Goal: Task Accomplishment & Management: Use online tool/utility

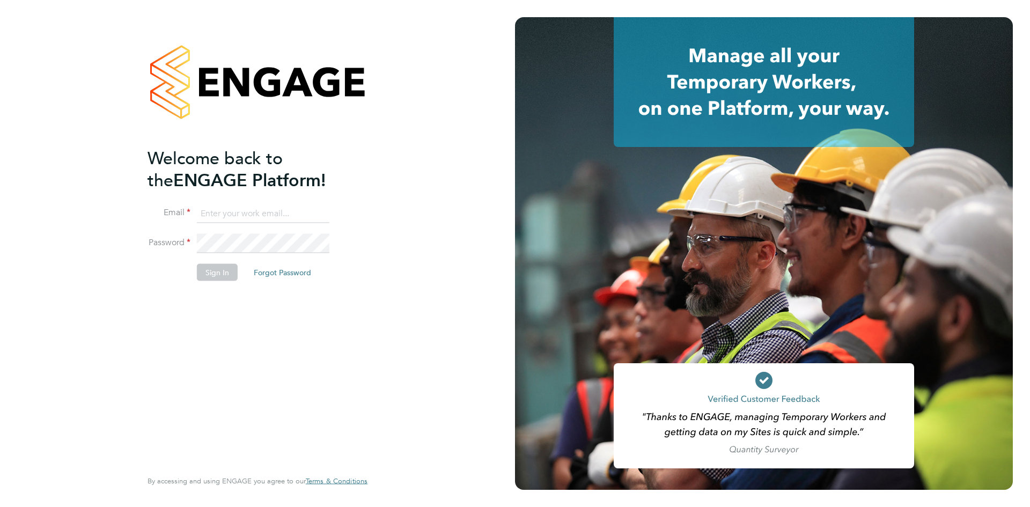
type input "[EMAIL_ADDRESS][PERSON_NAME][DOMAIN_NAME]"
click at [217, 274] on button "Sign In" at bounding box center [217, 271] width 41 height 17
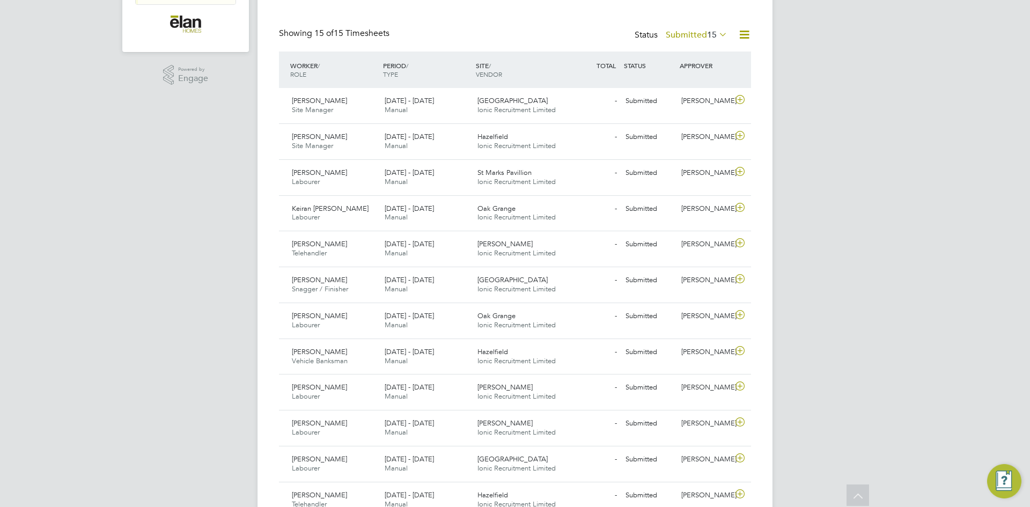
click at [693, 35] on label "Submitted 15" at bounding box center [697, 34] width 62 height 11
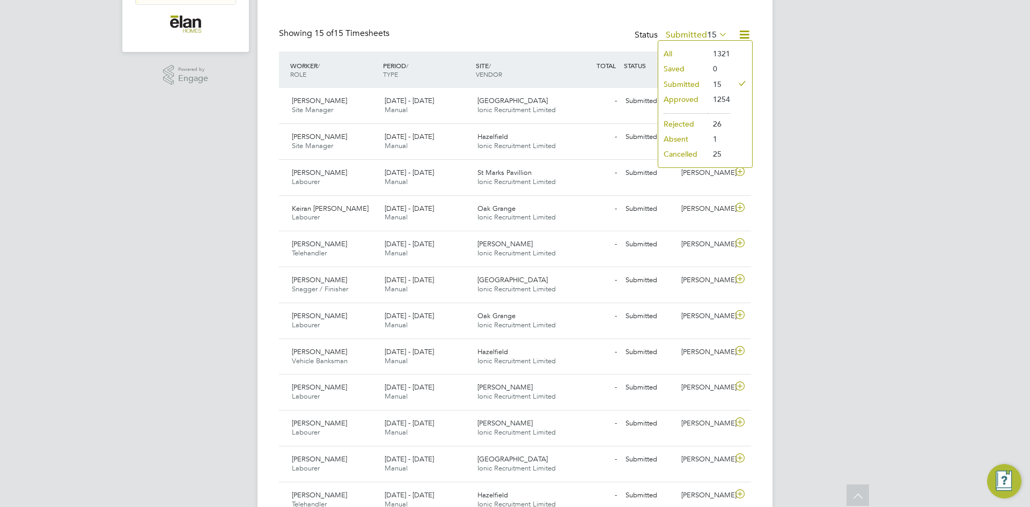
click at [843, 166] on div "AW [PERSON_NAME] Notifications 20 Applications: Network Sites Jobs Placements C…" at bounding box center [515, 224] width 1030 height 879
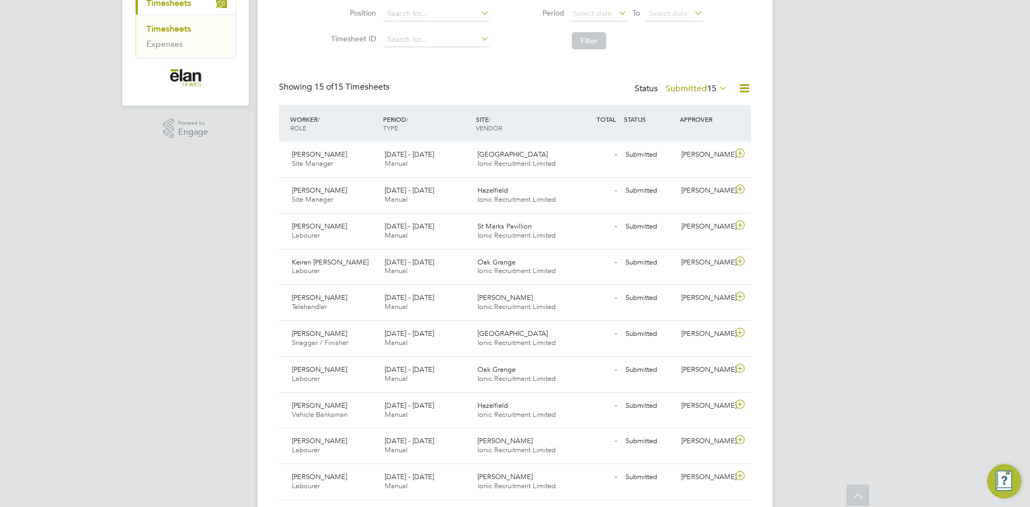
click at [713, 87] on span "15" at bounding box center [712, 88] width 10 height 11
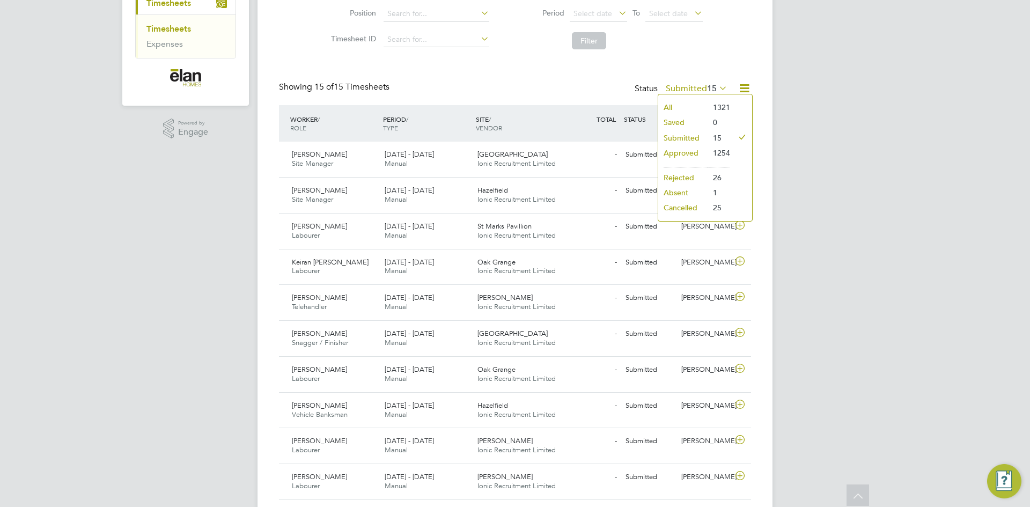
click at [704, 154] on li "Approved" at bounding box center [682, 152] width 49 height 15
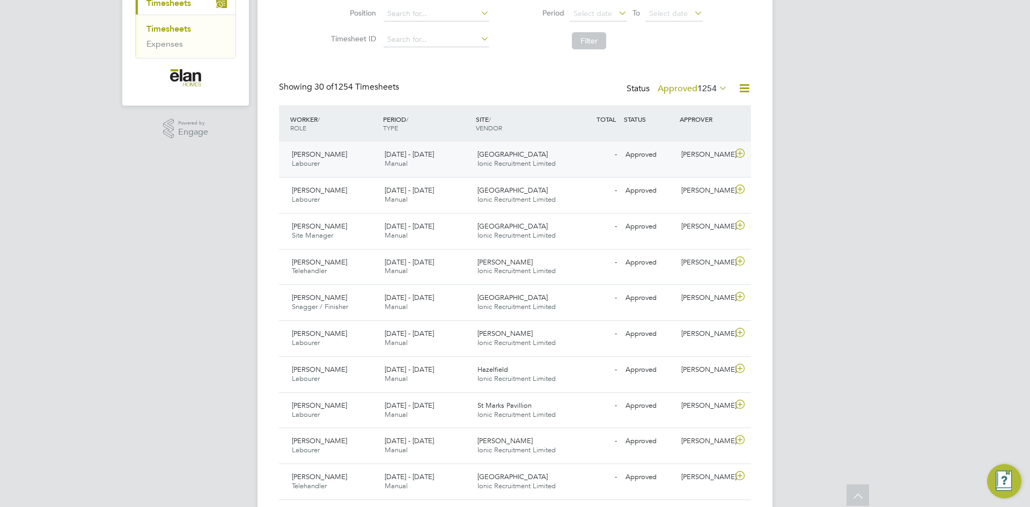
click at [738, 154] on icon at bounding box center [739, 153] width 13 height 9
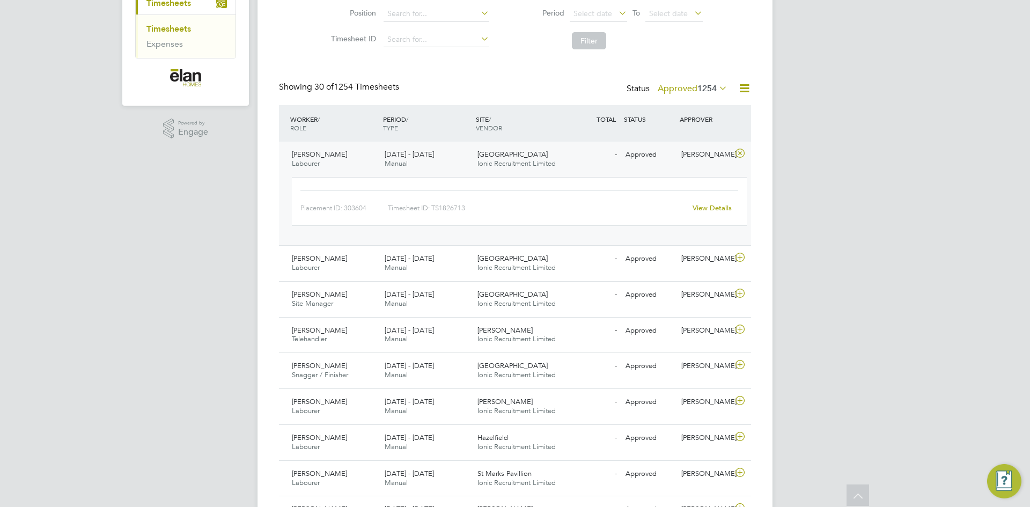
click at [738, 156] on icon at bounding box center [739, 153] width 13 height 9
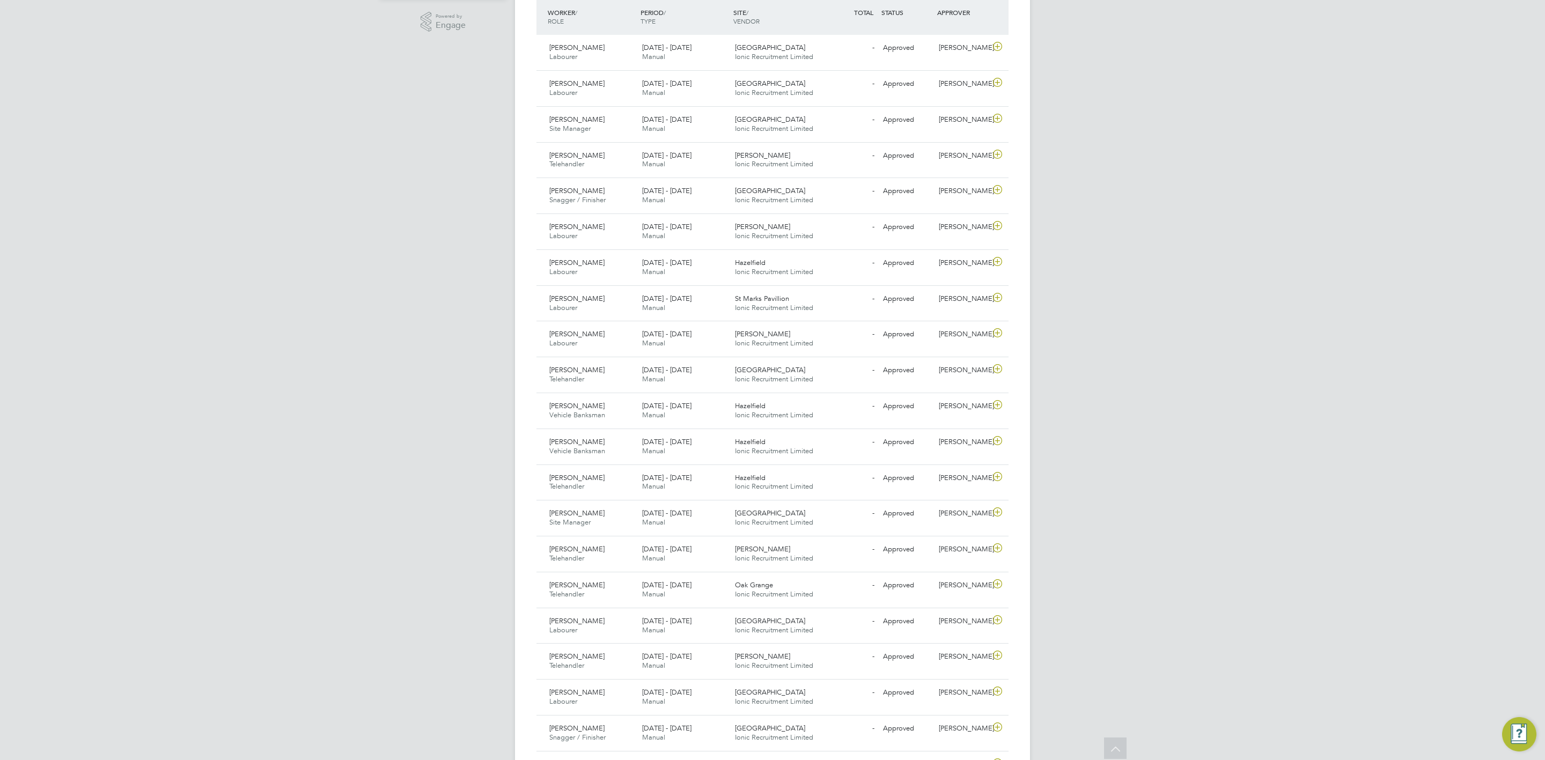
drag, startPoint x: 1540, startPoint y: 316, endPoint x: 1544, endPoint y: 328, distance: 12.9
click at [1029, 328] on div "AW [PERSON_NAME] Notifications 20 Applications: Network Sites Jobs Placements C…" at bounding box center [772, 456] width 1545 height 1448
click at [1029, 274] on div "AW [PERSON_NAME] Notifications 20 Applications: Network Sites Jobs Placements C…" at bounding box center [772, 456] width 1545 height 1448
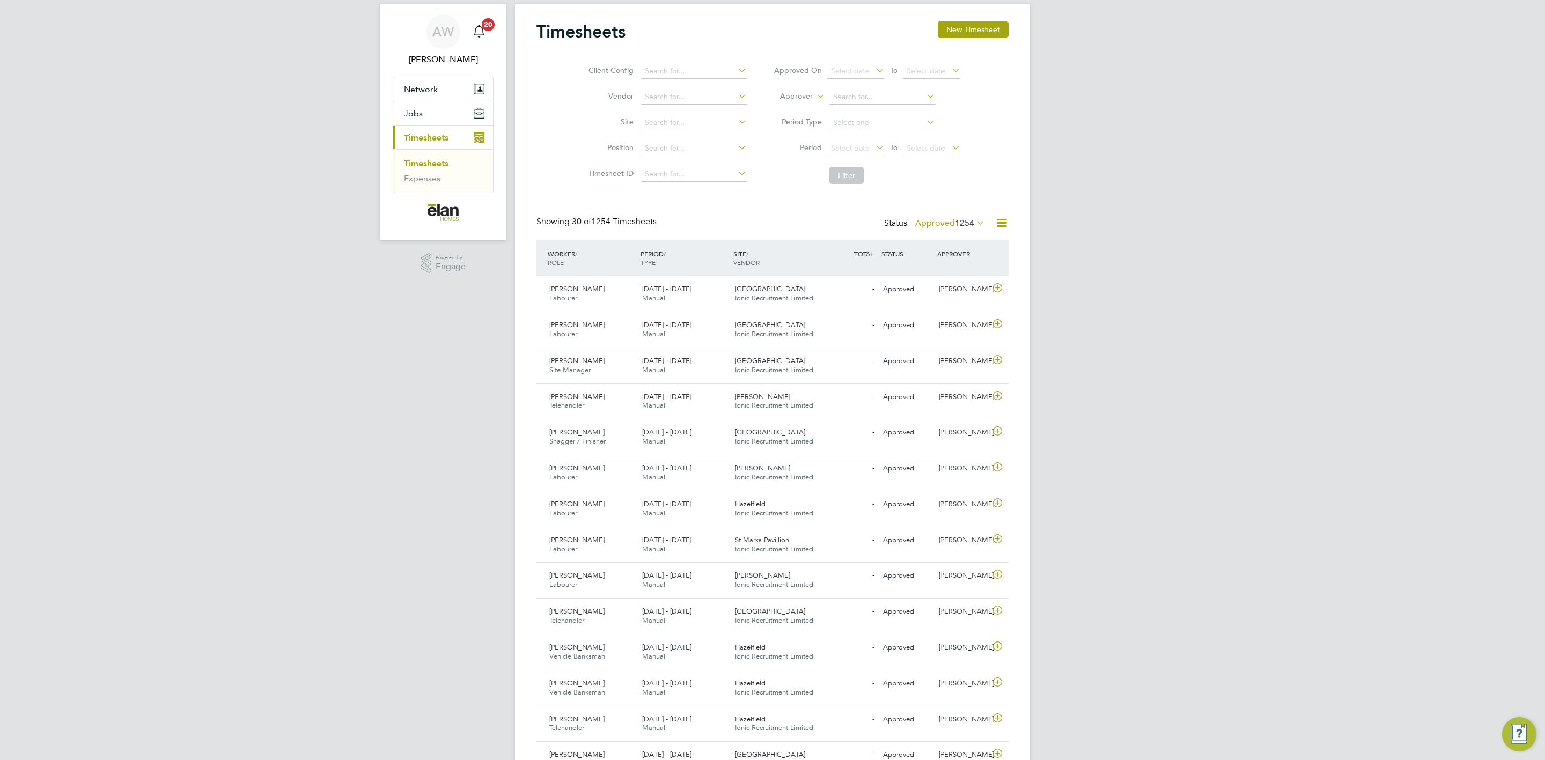
click at [998, 224] on icon at bounding box center [1001, 222] width 13 height 13
click at [1029, 204] on div "AW [PERSON_NAME] Notifications 20 Applications: Network Sites Jobs Placements C…" at bounding box center [772, 698] width 1545 height 1448
click at [723, 121] on input at bounding box center [694, 122] width 106 height 15
click at [714, 138] on li "[PERSON_NAME] ett [PERSON_NAME]" at bounding box center [693, 138] width 107 height 14
type input "[PERSON_NAME]"
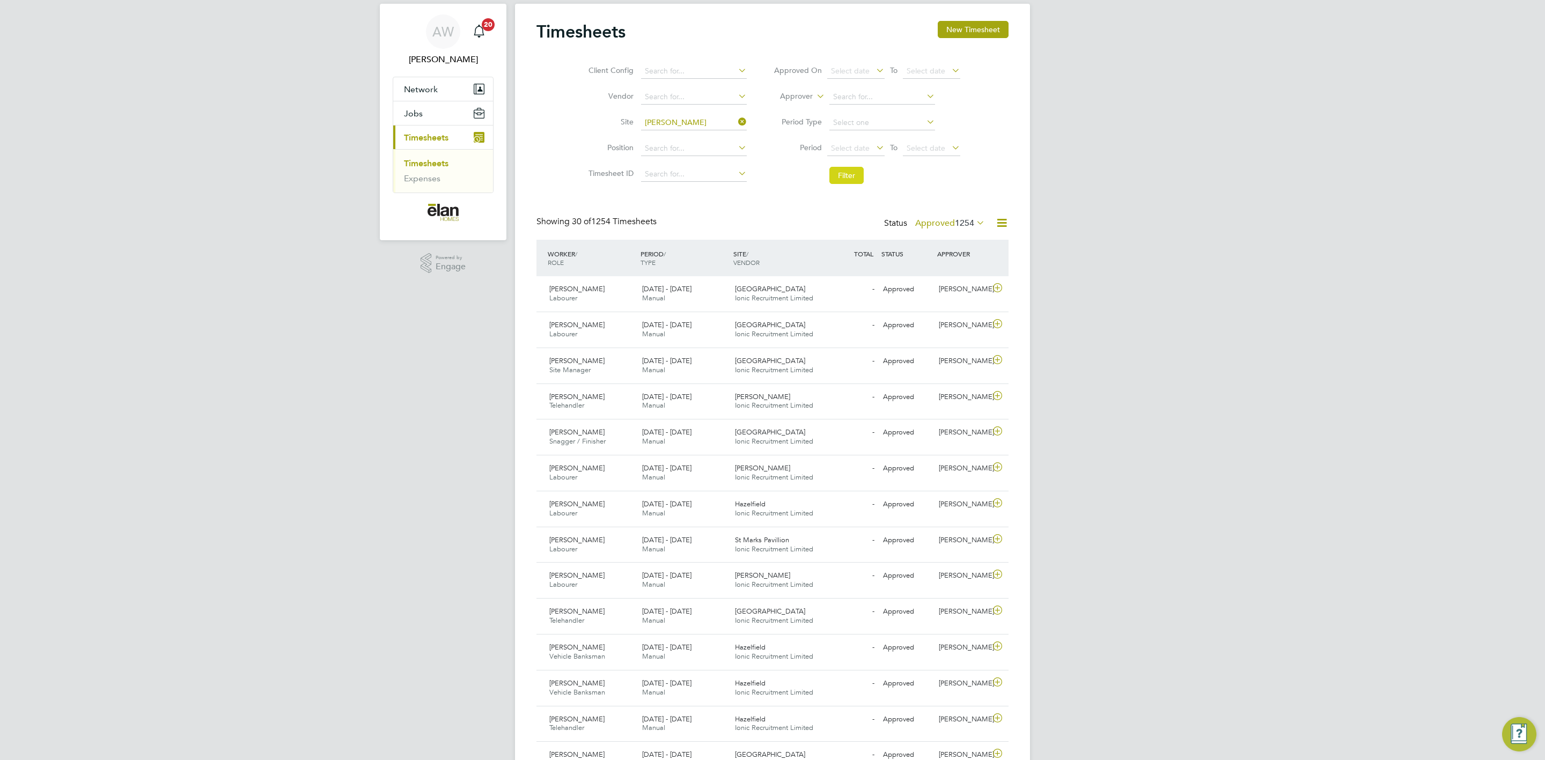
click at [835, 181] on button "Filter" at bounding box center [846, 175] width 34 height 17
